Goal: Information Seeking & Learning: Learn about a topic

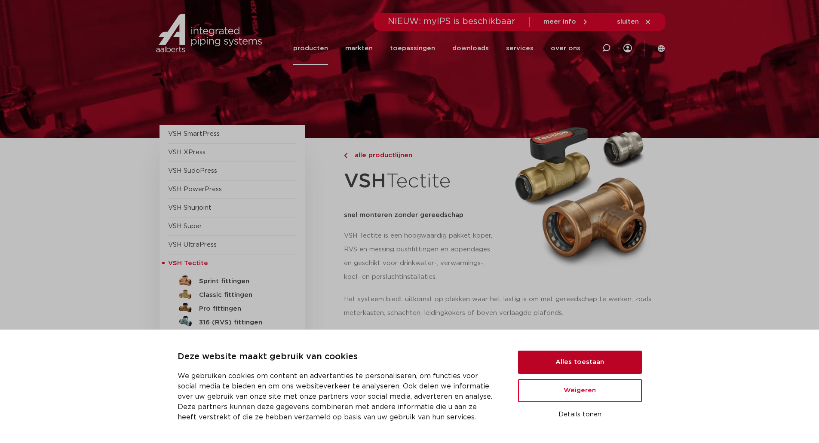
click at [576, 362] on button "Alles toestaan" at bounding box center [580, 362] width 124 height 23
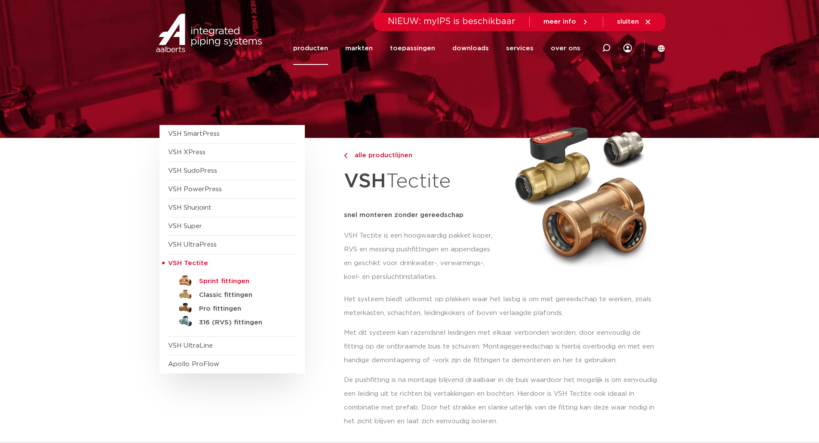
click at [217, 281] on h5 "Sprint fittingen" at bounding box center [241, 282] width 85 height 8
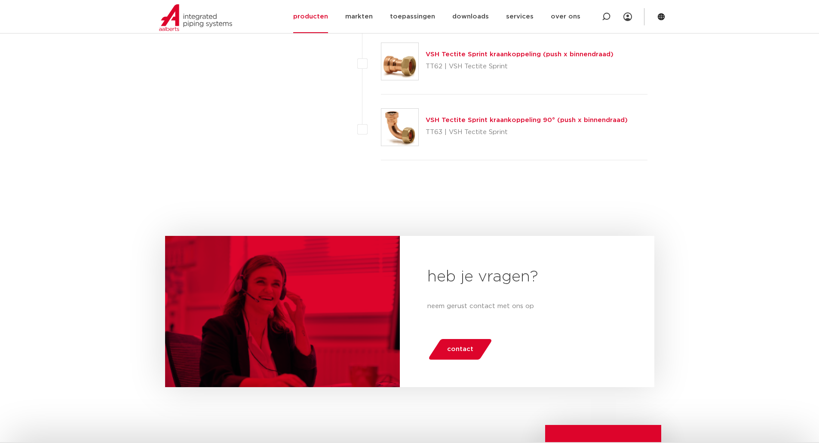
scroll to position [1376, 0]
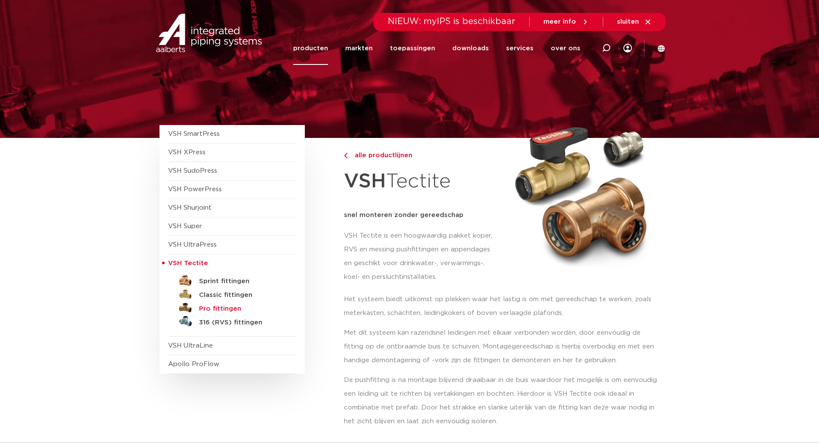
click at [214, 309] on h5 "Pro fittingen" at bounding box center [241, 309] width 85 height 8
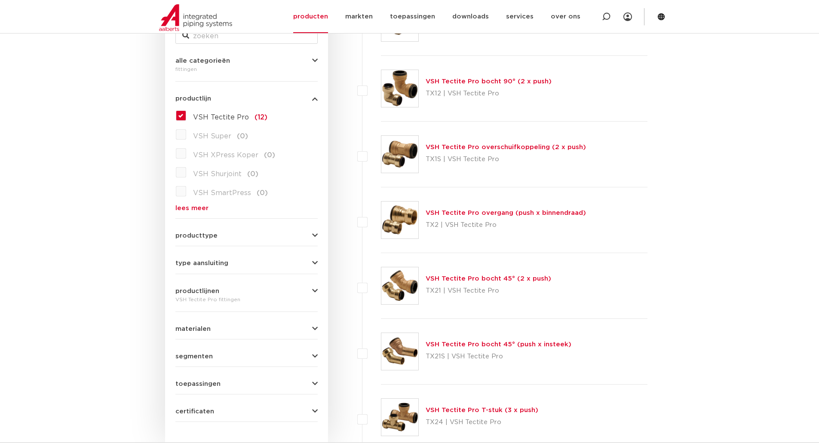
scroll to position [280, 0]
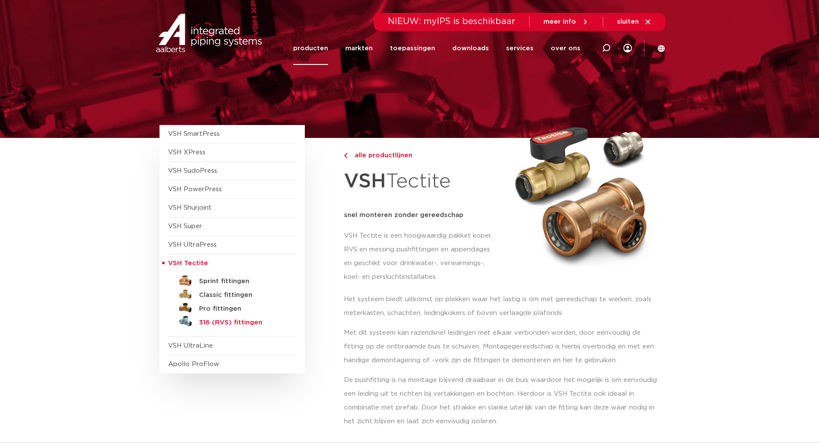
click at [219, 323] on h5 "316 (RVS) fittingen" at bounding box center [241, 323] width 85 height 8
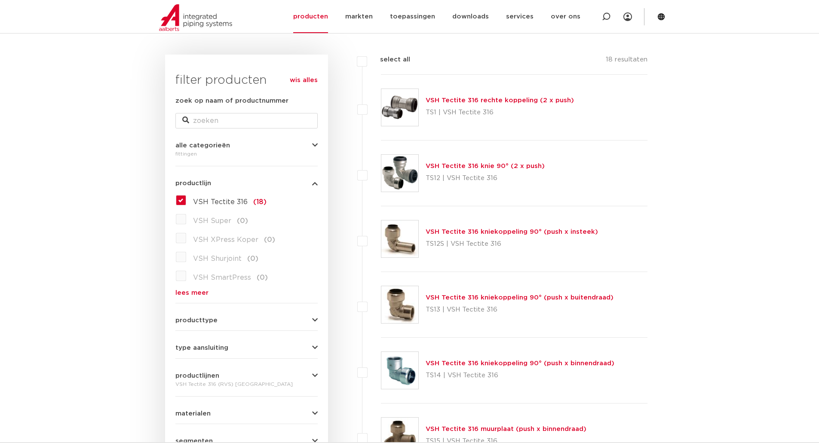
scroll to position [108, 0]
